Goal: Task Accomplishment & Management: Complete application form

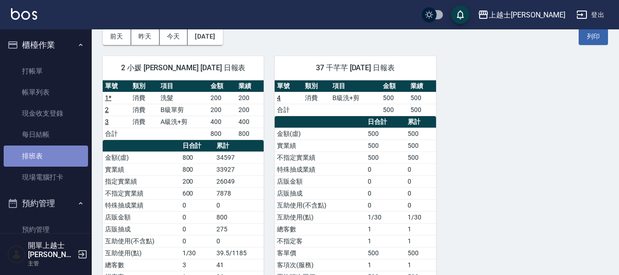
click at [67, 159] on link "排班表" at bounding box center [46, 155] width 84 height 21
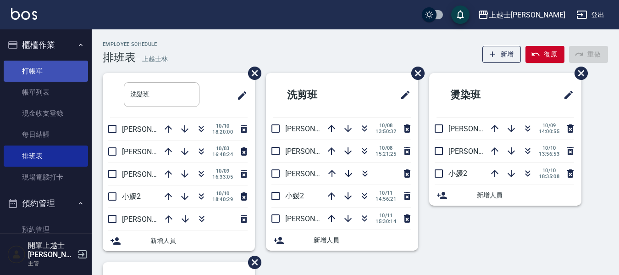
click at [34, 74] on link "打帳單" at bounding box center [46, 71] width 84 height 21
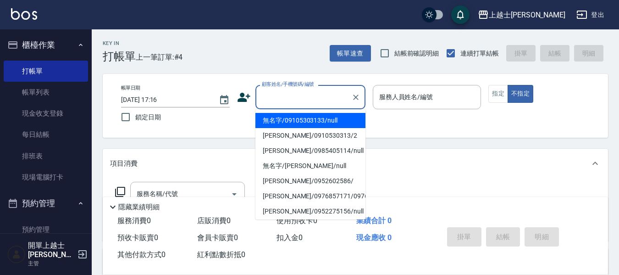
click at [327, 98] on input "顧客姓名/手機號碼/編號" at bounding box center [304, 97] width 88 height 16
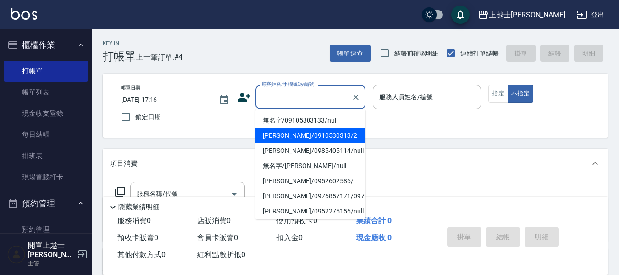
click at [309, 136] on li "[PERSON_NAME]/0910530313/2" at bounding box center [310, 135] width 110 height 15
type input "[PERSON_NAME]/0910530313/2"
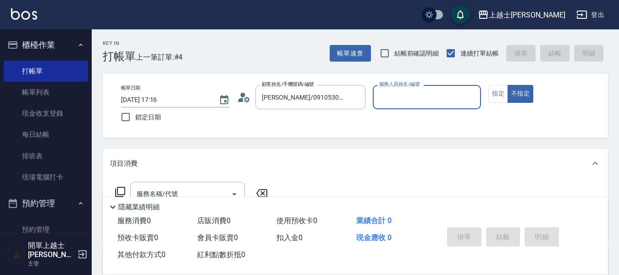
type input "小媛-2"
click at [497, 93] on button "指定" at bounding box center [498, 94] width 20 height 18
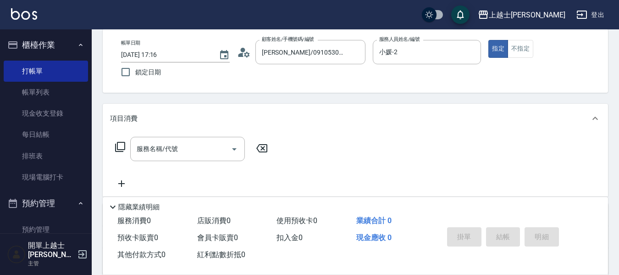
scroll to position [46, 0]
click at [116, 201] on icon at bounding box center [112, 206] width 11 height 11
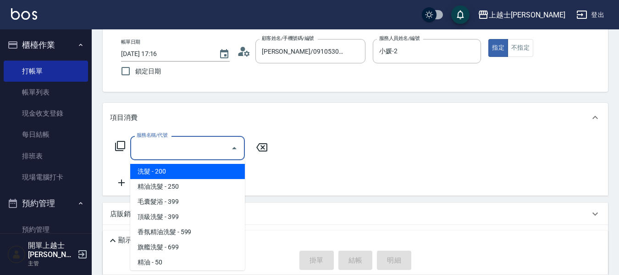
click at [163, 145] on input "服務名稱/代號" at bounding box center [180, 148] width 93 height 16
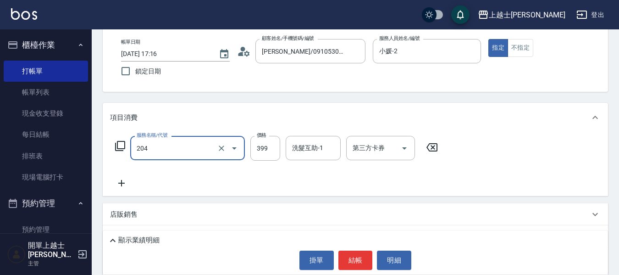
type input "A級洗+剪(204)"
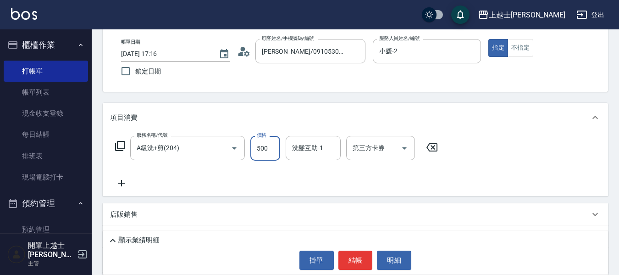
type input "500"
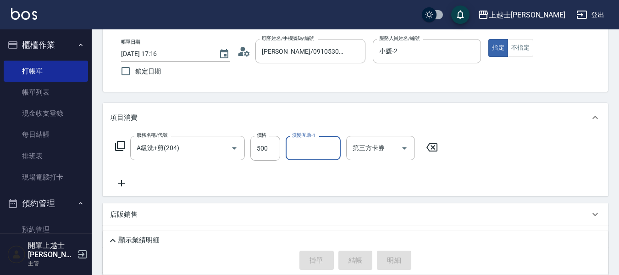
type input "[DATE] 17:17"
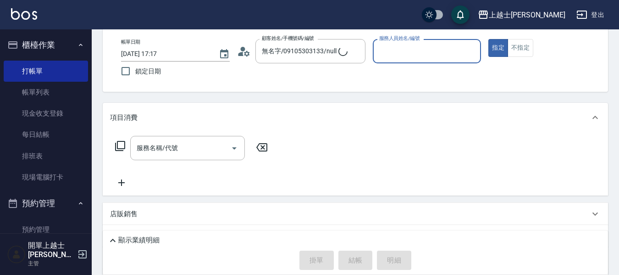
type input "[PERSON_NAME]/0910530313/2"
type input "小媛-2"
click at [488, 39] on button "指定" at bounding box center [498, 48] width 20 height 18
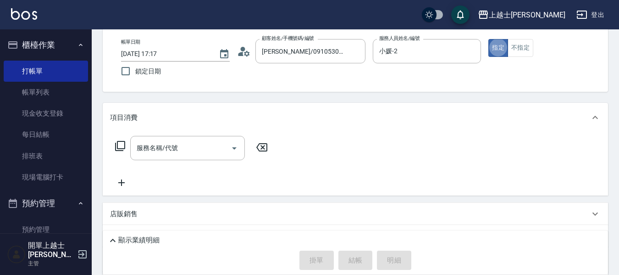
type button "true"
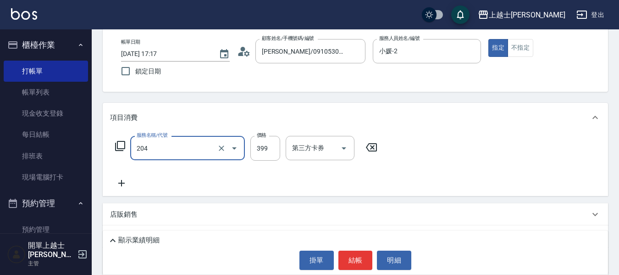
type input "A級洗+剪(204)"
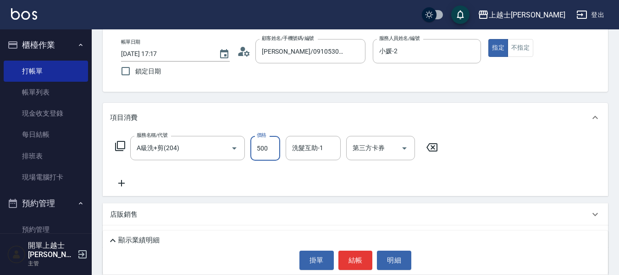
type input "500"
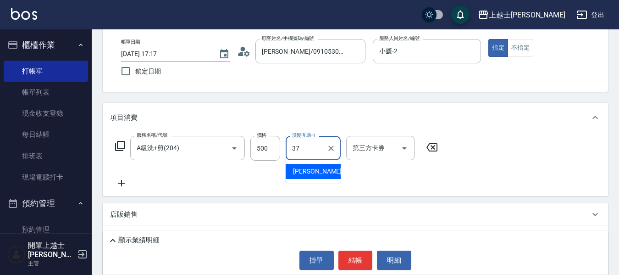
type input "[PERSON_NAME]-37"
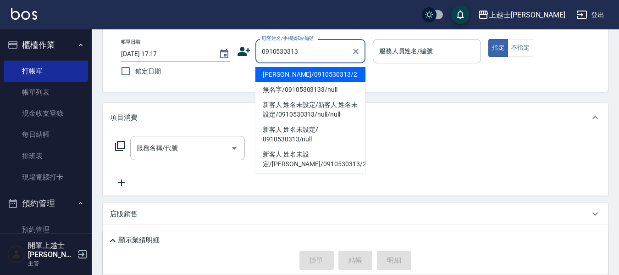
type input "[PERSON_NAME]/0910530313/2"
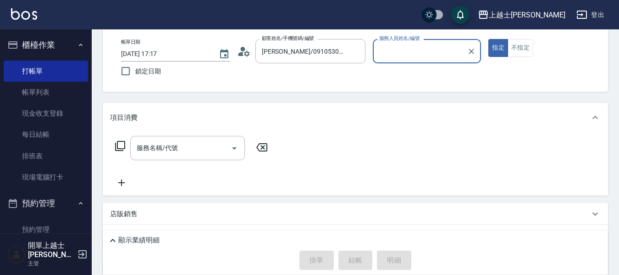
type input "小媛-2"
click at [488, 39] on button "指定" at bounding box center [498, 48] width 20 height 18
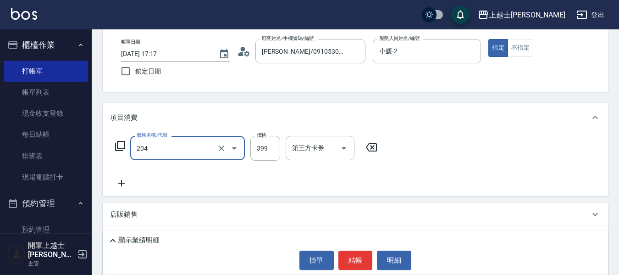
type input "A級洗+剪(204)"
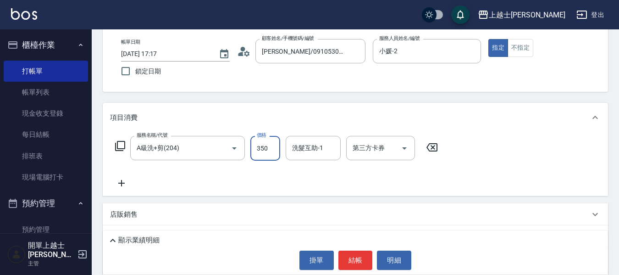
type input "350"
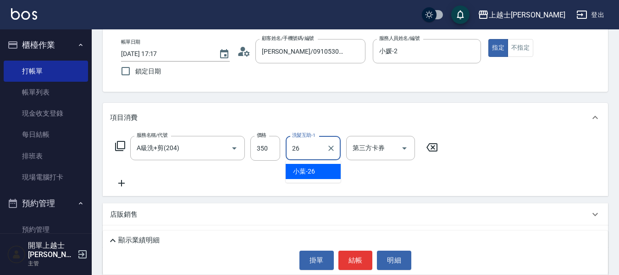
type input "小葉-26"
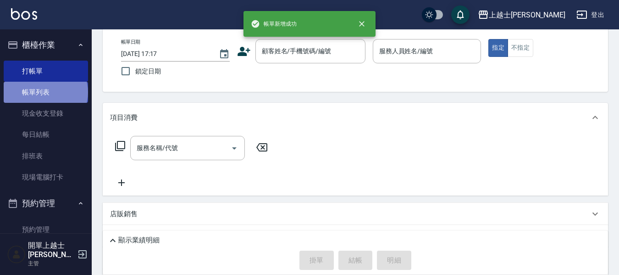
click at [45, 92] on link "帳單列表" at bounding box center [46, 92] width 84 height 21
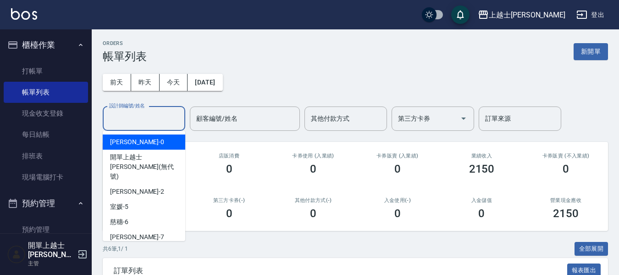
click at [139, 125] on input "設計師編號/姓名" at bounding box center [144, 119] width 74 height 16
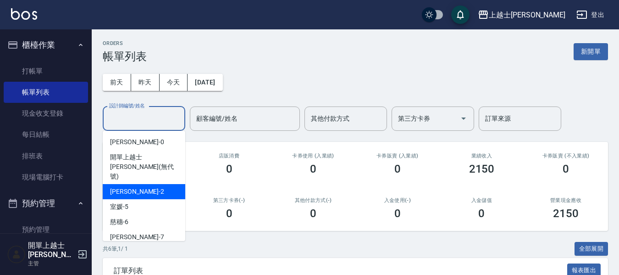
click at [140, 184] on div "小媛 -2" at bounding box center [144, 191] width 83 height 15
type input "小媛-2"
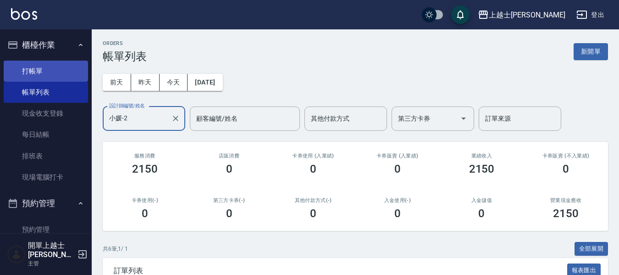
click at [35, 73] on link "打帳單" at bounding box center [46, 71] width 84 height 21
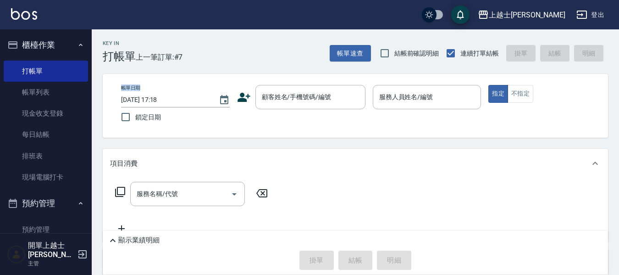
click at [122, 86] on div "帳單日期 [DATE] 17:18 鎖定日期 顧客姓名/手機號碼/編號 顧客姓名/手機號碼/編號 服務人員姓名/編號 服務人員姓名/編號 指定 不指定" at bounding box center [355, 106] width 505 height 64
click at [331, 137] on div "帳單日期 [DATE] 17:18 鎖定日期 顧客姓名/手機號碼/編號 顧客姓名/手機號碼/編號 服務人員姓名/編號 服務人員姓名/編號 指定 不指定" at bounding box center [355, 106] width 505 height 64
click at [190, 100] on input "[DATE] 17:18" at bounding box center [165, 99] width 89 height 15
click at [235, 125] on div "帳單日期 [DATE] 17:18 鎖定日期 顧客姓名/手機號碼/編號 顧客姓名/手機號碼/編號 服務人員姓名/編號 服務人員姓名/編號 指定 不指定" at bounding box center [355, 106] width 483 height 42
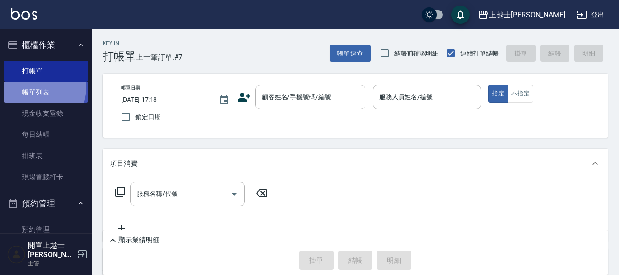
click at [33, 87] on link "帳單列表" at bounding box center [46, 92] width 84 height 21
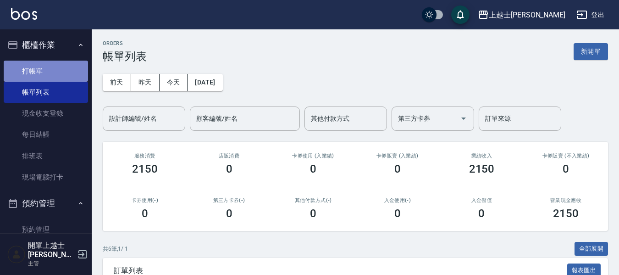
click at [58, 72] on link "打帳單" at bounding box center [46, 71] width 84 height 21
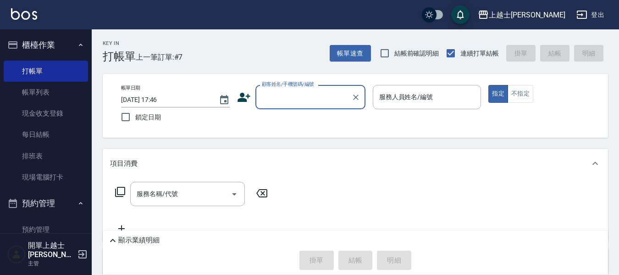
click at [309, 91] on input "顧客姓名/手機號碼/編號" at bounding box center [304, 97] width 88 height 16
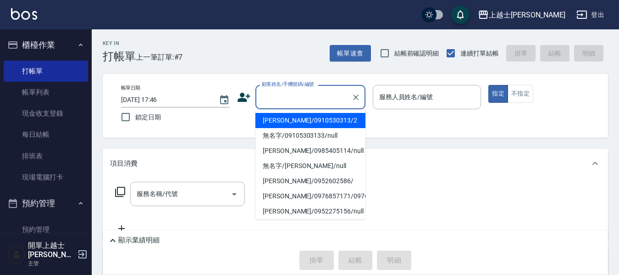
click at [310, 127] on li "[PERSON_NAME]/0910530313/2" at bounding box center [310, 120] width 110 height 15
type input "[PERSON_NAME]/0910530313/2"
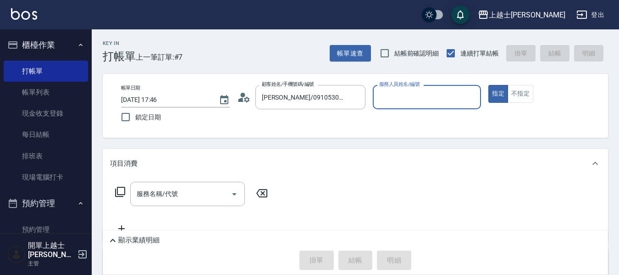
type input "小媛-2"
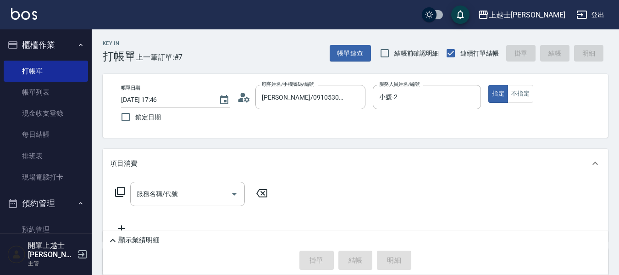
click at [310, 130] on div "帳單日期 [DATE] 17:46 鎖定日期 顧客姓名/手機號碼/編號 [PERSON_NAME]/0910530313/2 顧客姓名/手機號碼/編號 服務人…" at bounding box center [355, 106] width 505 height 64
click at [310, 96] on input "[PERSON_NAME]/0910530313/2" at bounding box center [304, 97] width 88 height 16
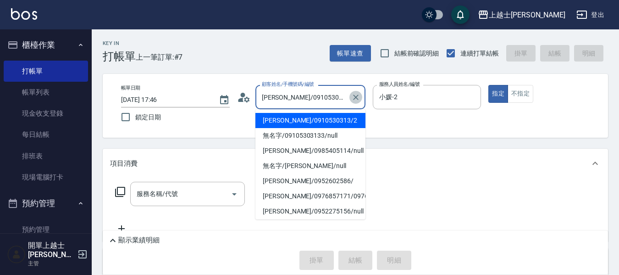
click at [359, 94] on icon "Clear" at bounding box center [355, 97] width 9 height 9
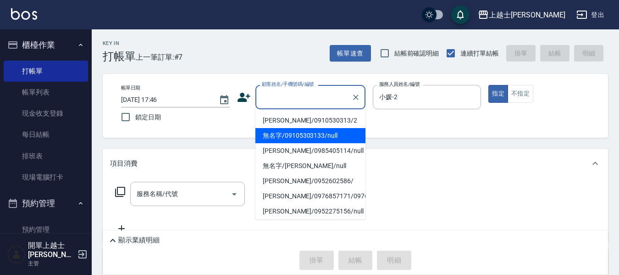
click at [325, 132] on li "無名字/09105303133/null" at bounding box center [310, 135] width 110 height 15
type input "無名字/09105303133/null"
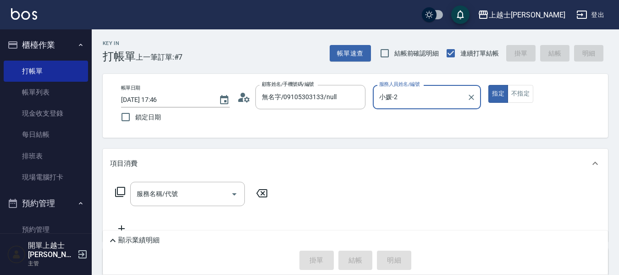
click at [425, 96] on input "小媛-2" at bounding box center [420, 97] width 87 height 16
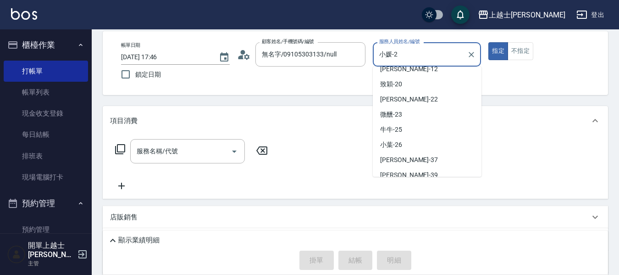
scroll to position [124, 0]
click at [420, 168] on div "[PERSON_NAME] -37" at bounding box center [427, 175] width 109 height 15
type input "[PERSON_NAME]-37"
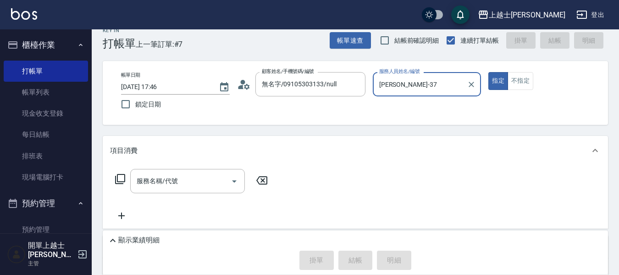
scroll to position [0, 0]
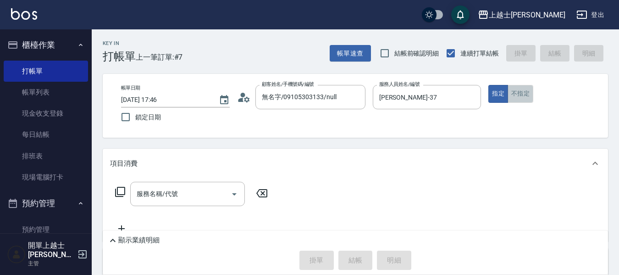
click at [519, 97] on button "不指定" at bounding box center [521, 94] width 26 height 18
click at [218, 193] on input "服務名稱/代號" at bounding box center [180, 194] width 93 height 16
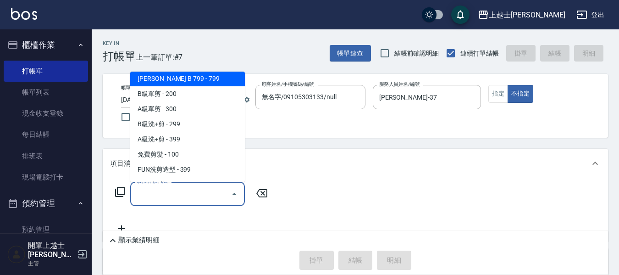
scroll to position [275, 0]
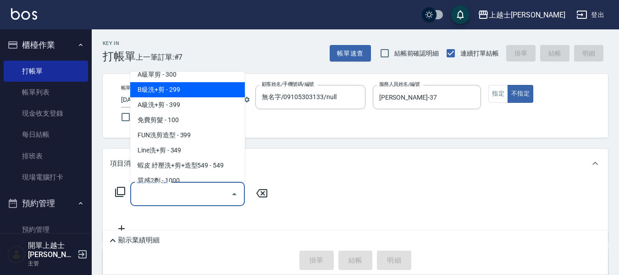
click at [188, 93] on span "B級洗+剪 - 299" at bounding box center [187, 89] width 115 height 15
type input "B級洗+剪(203)"
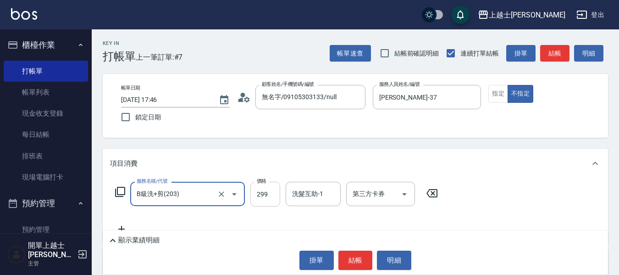
click at [270, 188] on input "299" at bounding box center [265, 194] width 30 height 25
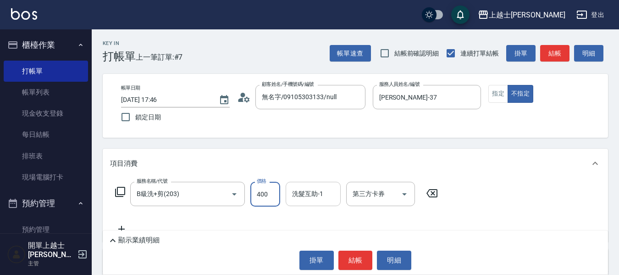
type input "400"
click at [316, 201] on input "洗髮互助-1" at bounding box center [313, 194] width 47 height 16
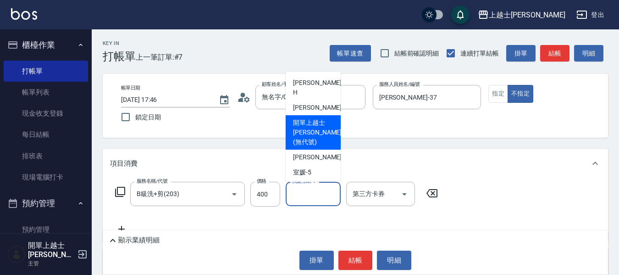
click at [304, 118] on span "開單上越士林 (無代號)" at bounding box center [317, 132] width 49 height 29
type input "開單上越士林(無代號)"
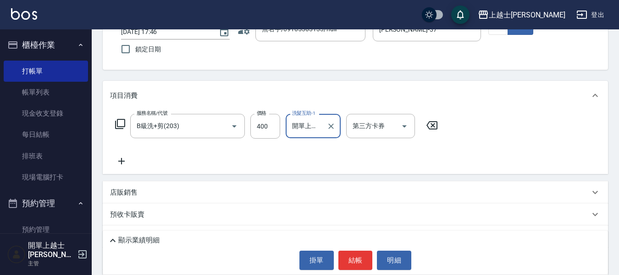
scroll to position [135, 0]
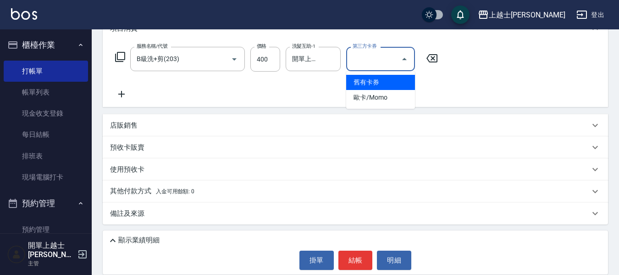
click at [395, 60] on input "第三方卡券" at bounding box center [373, 59] width 47 height 16
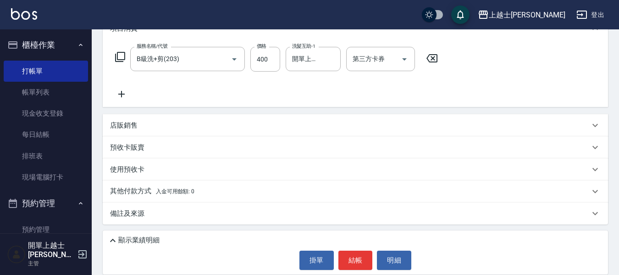
click at [390, 178] on div "使用預收卡" at bounding box center [355, 169] width 505 height 22
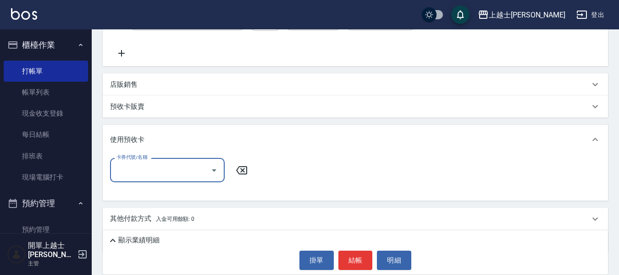
scroll to position [157, 0]
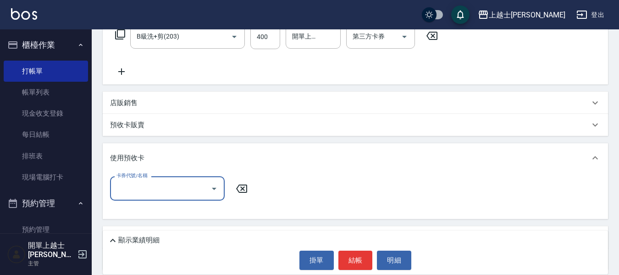
click at [373, 110] on div "店販銷售" at bounding box center [355, 103] width 505 height 22
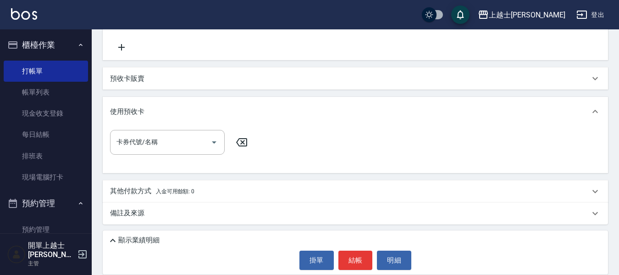
scroll to position [236, 0]
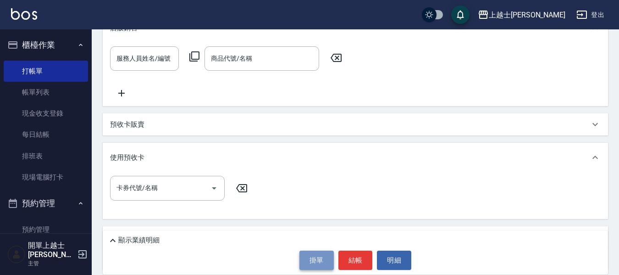
click at [326, 258] on button "掛單" at bounding box center [316, 259] width 34 height 19
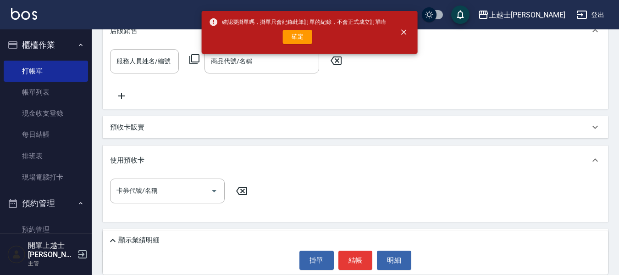
scroll to position [98, 0]
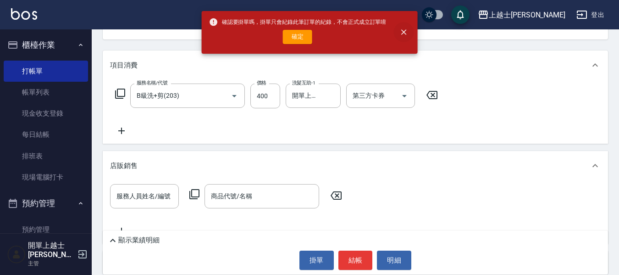
click at [398, 32] on button "close" at bounding box center [403, 32] width 20 height 20
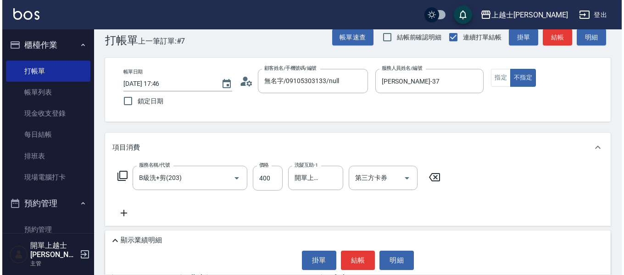
scroll to position [0, 0]
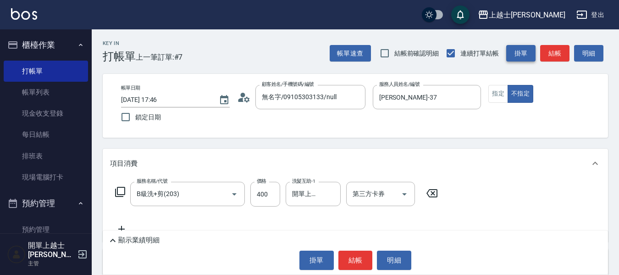
click at [524, 51] on button "掛單" at bounding box center [520, 53] width 29 height 17
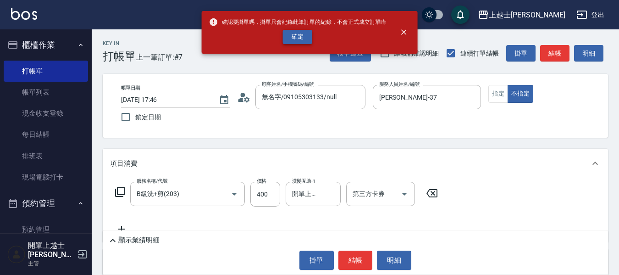
click at [304, 33] on button "確定" at bounding box center [297, 37] width 29 height 14
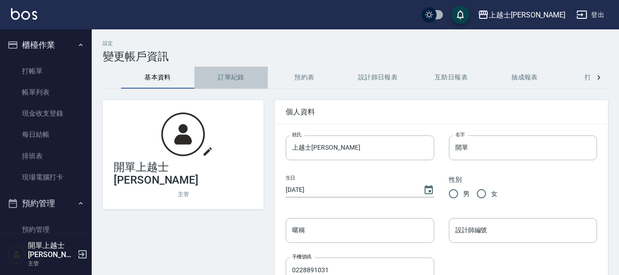
click at [228, 75] on button "訂單紀錄" at bounding box center [230, 78] width 73 height 22
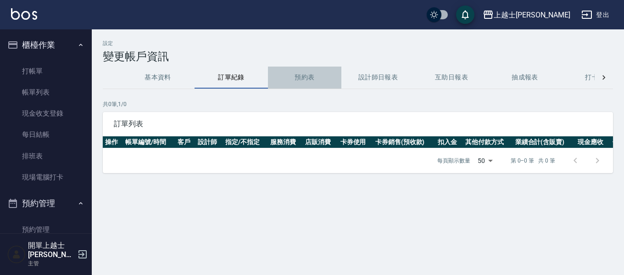
click at [298, 73] on button "預約表" at bounding box center [304, 78] width 73 height 22
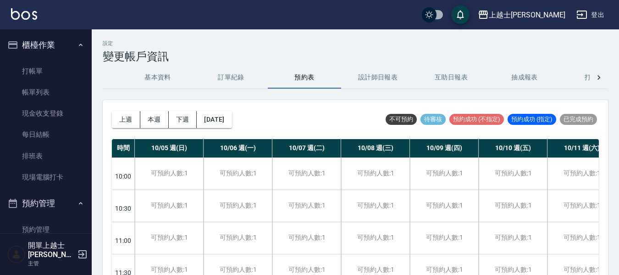
click at [370, 70] on button "設計師日報表" at bounding box center [377, 78] width 73 height 22
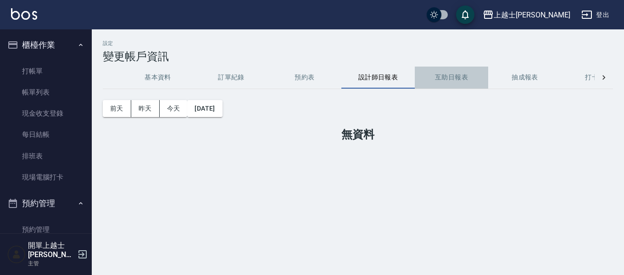
click at [463, 76] on button "互助日報表" at bounding box center [451, 78] width 73 height 22
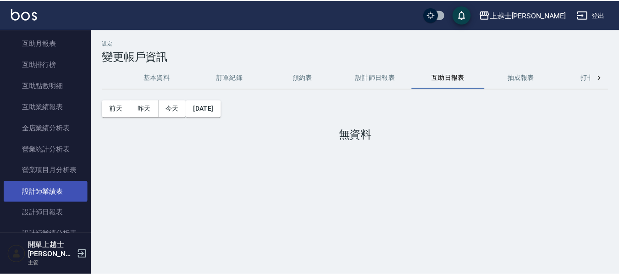
scroll to position [367, 0]
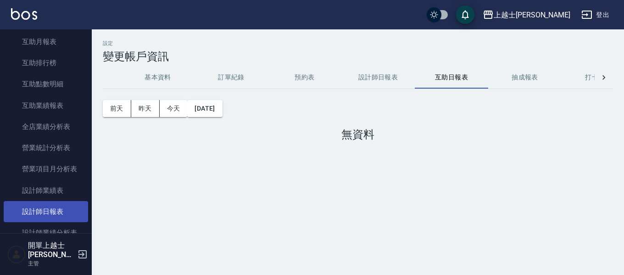
click at [63, 205] on link "設計師日報表" at bounding box center [46, 211] width 84 height 21
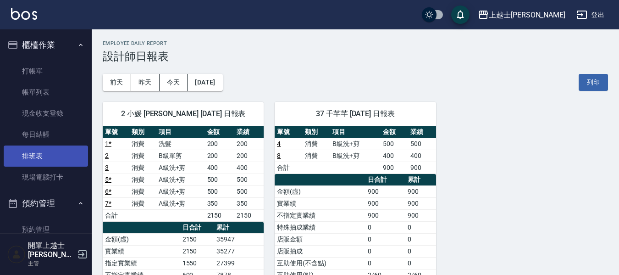
click at [54, 154] on link "排班表" at bounding box center [46, 155] width 84 height 21
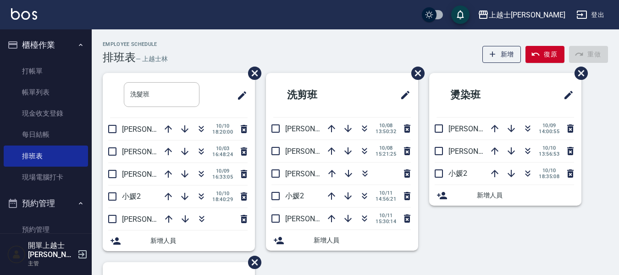
click at [376, 169] on div at bounding box center [367, 173] width 92 height 22
